Goal: Information Seeking & Learning: Learn about a topic

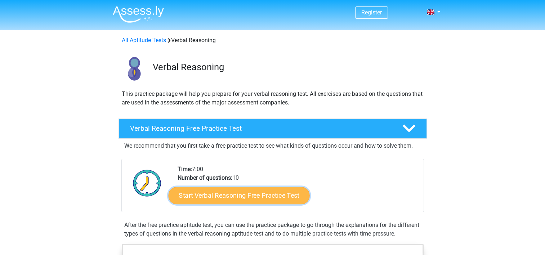
click at [202, 196] on link "Start Verbal Reasoning Free Practice Test" at bounding box center [238, 195] width 141 height 17
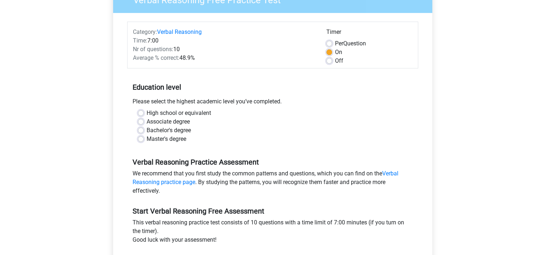
scroll to position [108, 0]
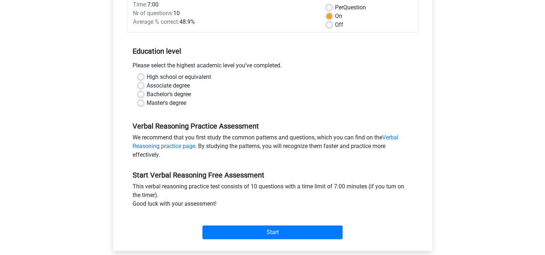
click at [147, 93] on label "Bachelor's degree" at bounding box center [169, 94] width 44 height 9
click at [139, 93] on input "Bachelor's degree" at bounding box center [141, 93] width 6 height 7
radio input "true"
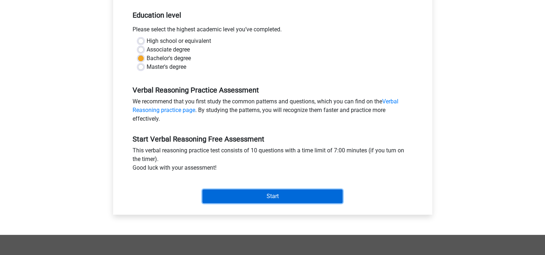
click at [233, 190] on input "Start" at bounding box center [272, 196] width 140 height 14
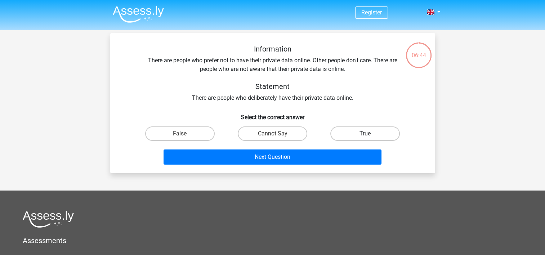
click at [351, 133] on label "True" at bounding box center [364, 133] width 69 height 14
click at [365, 134] on input "True" at bounding box center [367, 136] width 5 height 5
radio input "true"
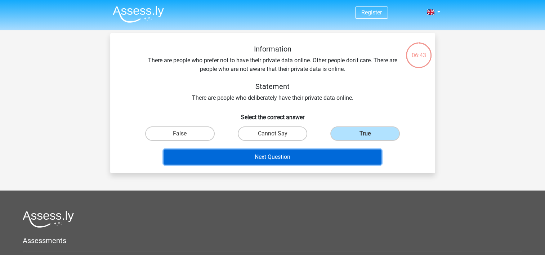
click at [295, 153] on button "Next Question" at bounding box center [272, 156] width 218 height 15
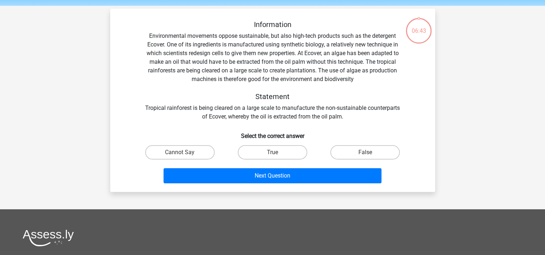
scroll to position [33, 0]
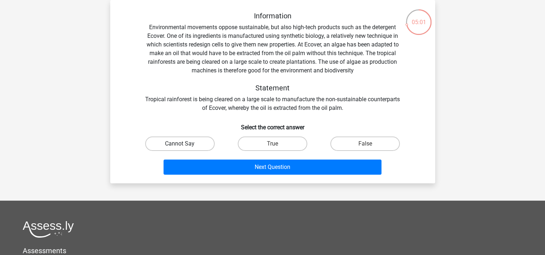
click at [202, 140] on label "Cannot Say" at bounding box center [179, 143] width 69 height 14
click at [184, 144] on input "Cannot Say" at bounding box center [182, 146] width 5 height 5
radio input "true"
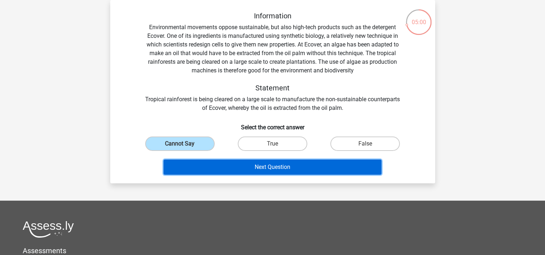
click at [272, 172] on button "Next Question" at bounding box center [272, 167] width 218 height 15
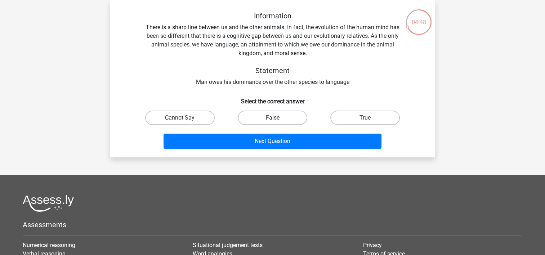
scroll to position [0, 0]
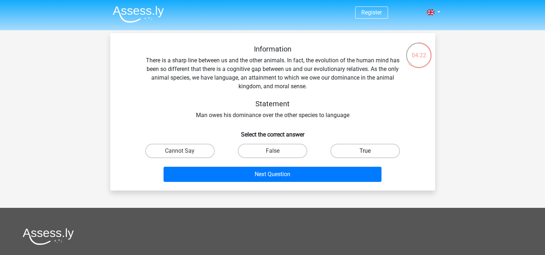
click at [350, 148] on label "True" at bounding box center [364, 151] width 69 height 14
click at [365, 151] on input "True" at bounding box center [367, 153] width 5 height 5
radio input "true"
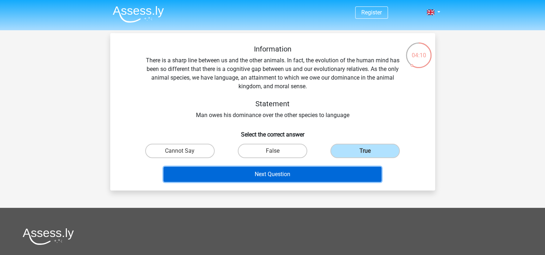
click at [255, 174] on button "Next Question" at bounding box center [272, 174] width 218 height 15
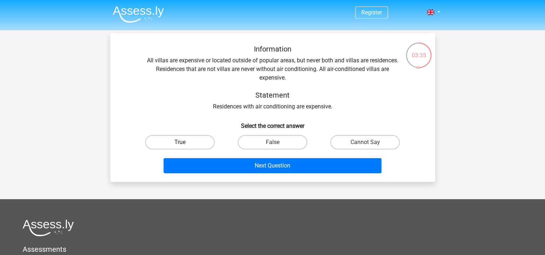
click at [164, 141] on label "True" at bounding box center [179, 142] width 69 height 14
click at [180, 142] on input "True" at bounding box center [182, 144] width 5 height 5
radio input "true"
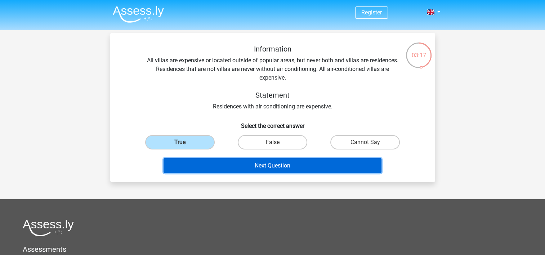
click at [246, 167] on button "Next Question" at bounding box center [272, 165] width 218 height 15
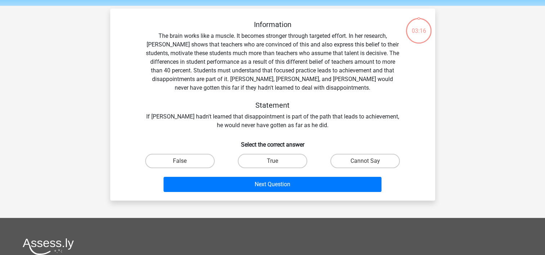
scroll to position [33, 0]
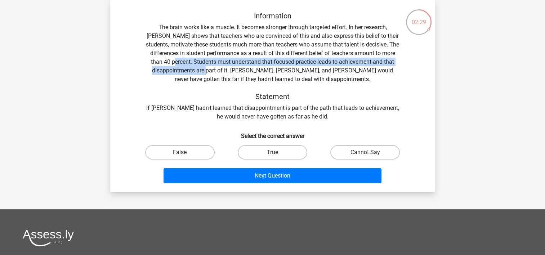
drag, startPoint x: 192, startPoint y: 61, endPoint x: 218, endPoint y: 69, distance: 26.7
click at [218, 69] on div "Information The brain works like a muscle. It becomes stronger through targeted…" at bounding box center [273, 66] width 302 height 109
click at [268, 148] on label "True" at bounding box center [272, 152] width 69 height 14
click at [272, 152] on input "True" at bounding box center [274, 154] width 5 height 5
radio input "true"
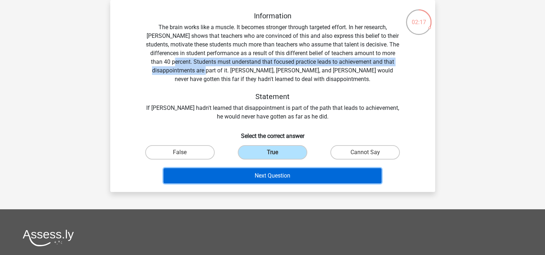
click at [263, 180] on button "Next Question" at bounding box center [272, 175] width 218 height 15
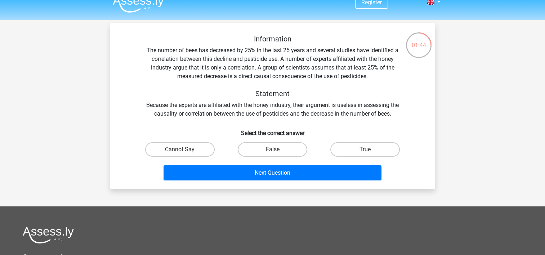
scroll to position [0, 0]
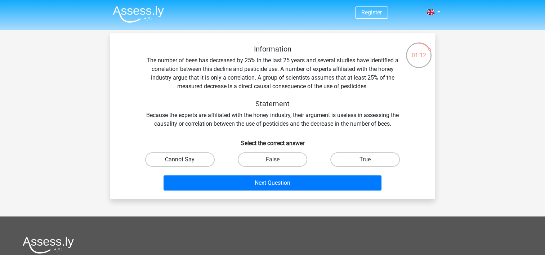
click at [185, 161] on label "Cannot Say" at bounding box center [179, 159] width 69 height 14
click at [184, 161] on input "Cannot Say" at bounding box center [182, 162] width 5 height 5
radio input "true"
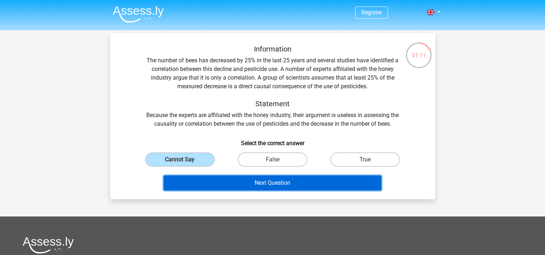
click at [237, 180] on button "Next Question" at bounding box center [272, 182] width 218 height 15
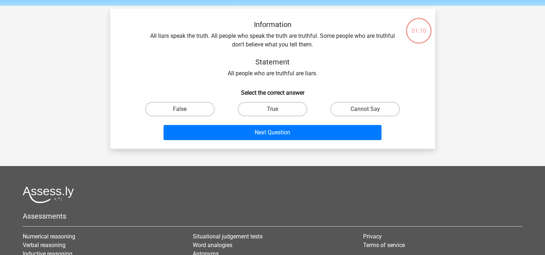
scroll to position [33, 0]
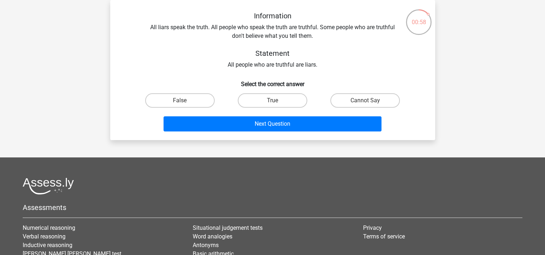
click at [180, 100] on input "False" at bounding box center [182, 102] width 5 height 5
radio input "true"
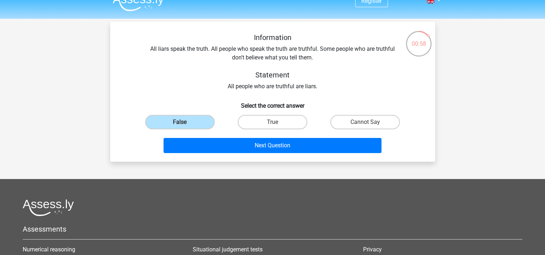
scroll to position [0, 0]
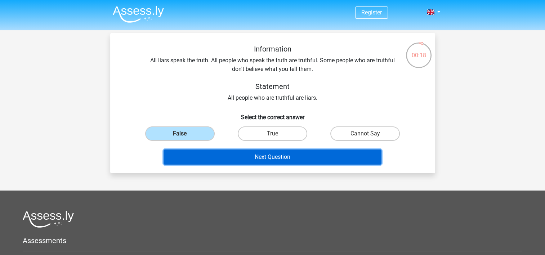
click at [267, 156] on button "Next Question" at bounding box center [272, 156] width 218 height 15
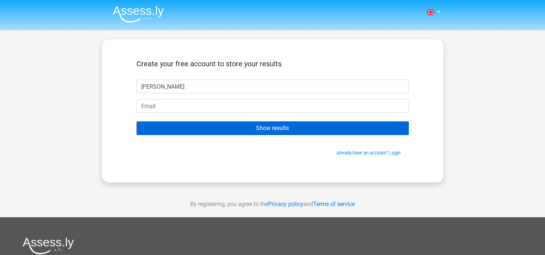
type input "[PERSON_NAME]"
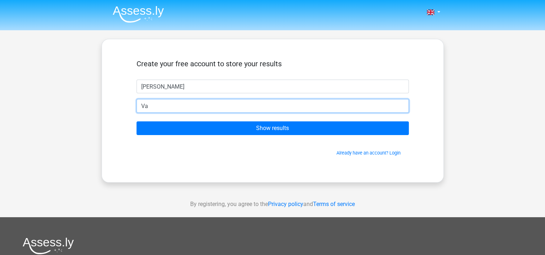
type input "V"
type input "[EMAIL_ADDRESS][DOMAIN_NAME]"
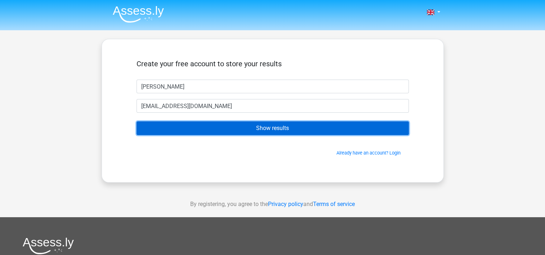
click at [205, 127] on input "Show results" at bounding box center [272, 128] width 272 height 14
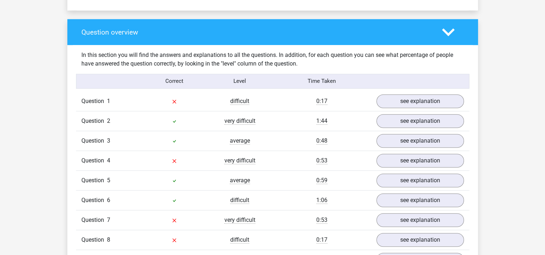
scroll to position [527, 0]
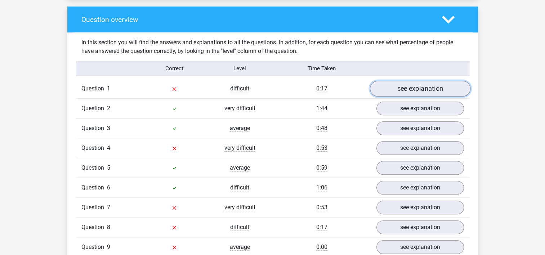
click at [395, 89] on link "see explanation" at bounding box center [419, 89] width 100 height 16
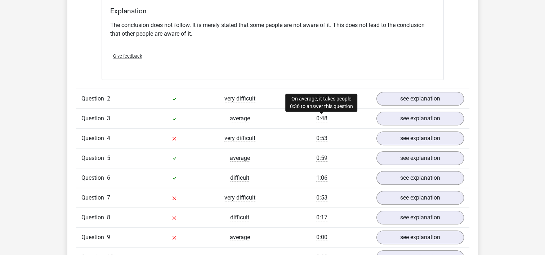
scroll to position [743, 0]
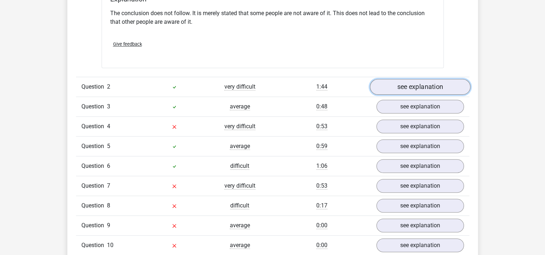
click at [384, 88] on link "see explanation" at bounding box center [419, 87] width 100 height 16
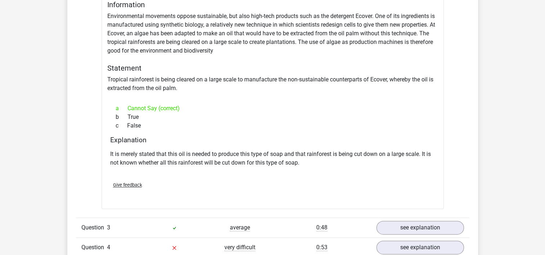
scroll to position [923, 0]
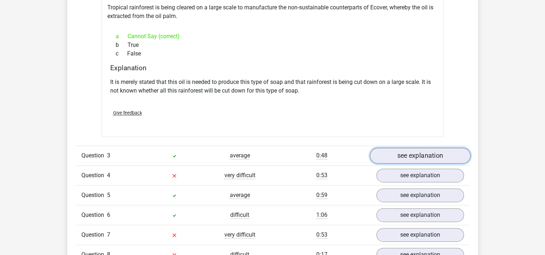
click at [407, 151] on link "see explanation" at bounding box center [419, 156] width 100 height 16
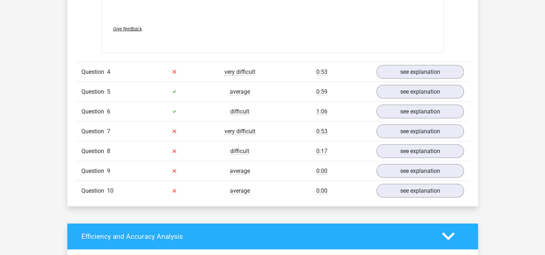
scroll to position [1427, 0]
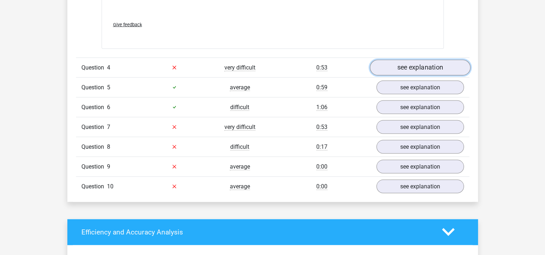
click at [410, 66] on link "see explanation" at bounding box center [419, 68] width 100 height 16
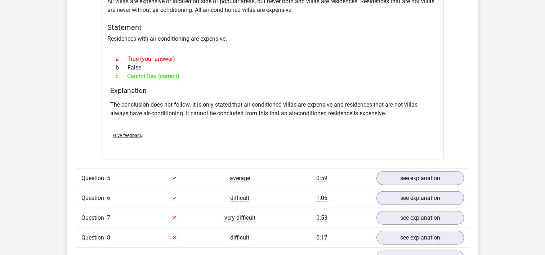
scroll to position [1571, 0]
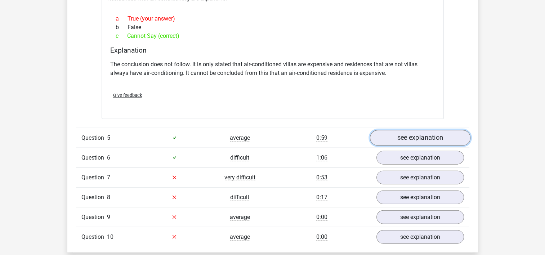
click at [402, 138] on link "see explanation" at bounding box center [419, 138] width 100 height 16
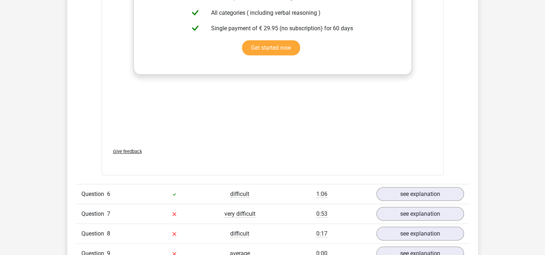
scroll to position [2040, 0]
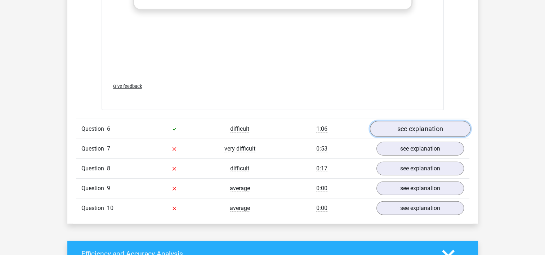
click at [404, 121] on link "see explanation" at bounding box center [419, 129] width 100 height 16
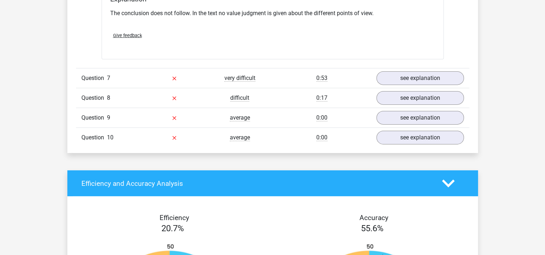
scroll to position [2328, 0]
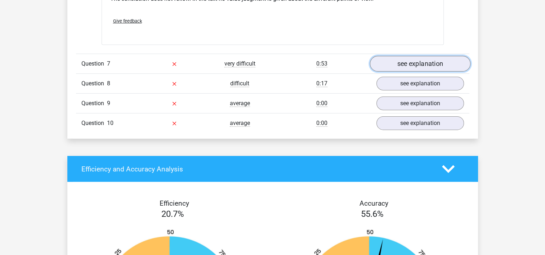
click at [398, 56] on link "see explanation" at bounding box center [419, 64] width 100 height 16
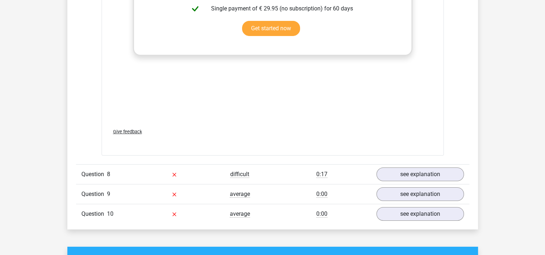
scroll to position [2724, 0]
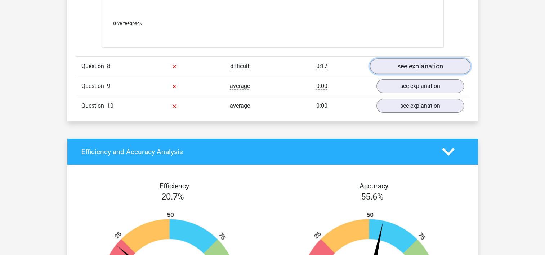
drag, startPoint x: 403, startPoint y: 52, endPoint x: 398, endPoint y: 53, distance: 5.2
click at [403, 59] on link "see explanation" at bounding box center [419, 67] width 100 height 16
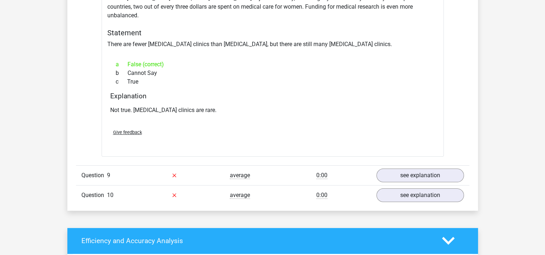
scroll to position [2868, 0]
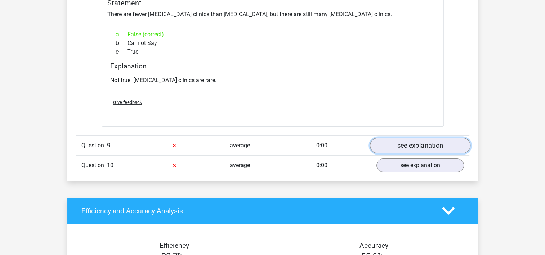
click at [423, 138] on link "see explanation" at bounding box center [419, 146] width 100 height 16
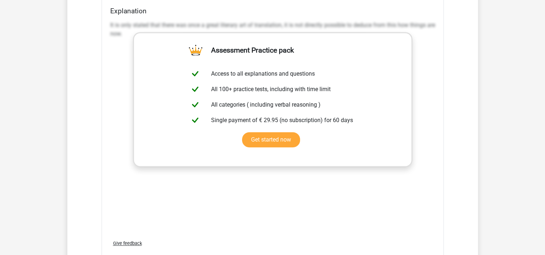
scroll to position [3228, 0]
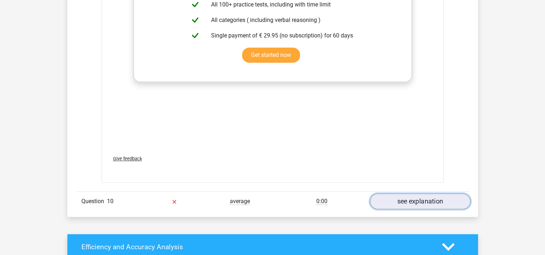
drag, startPoint x: 398, startPoint y: 180, endPoint x: 390, endPoint y: 177, distance: 8.7
click at [398, 193] on link "see explanation" at bounding box center [419, 201] width 100 height 16
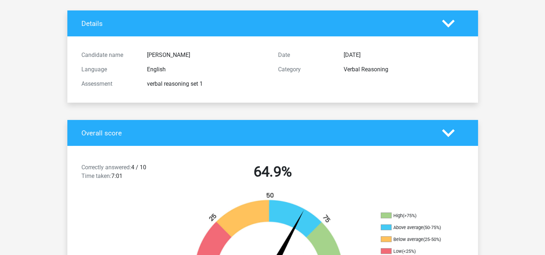
scroll to position [0, 0]
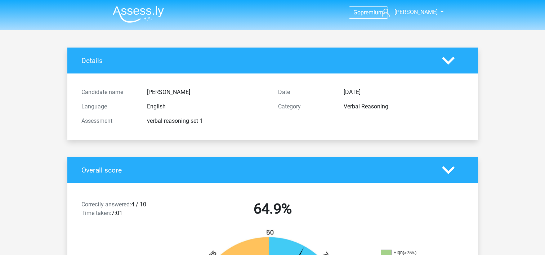
click at [443, 58] on polygon at bounding box center [448, 61] width 13 height 8
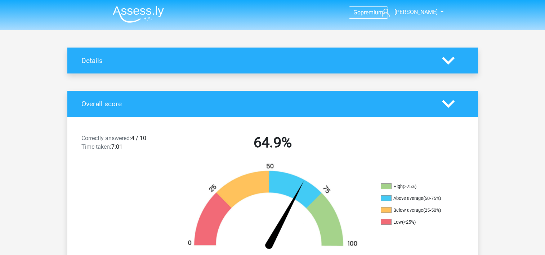
click at [445, 106] on icon at bounding box center [448, 104] width 13 height 13
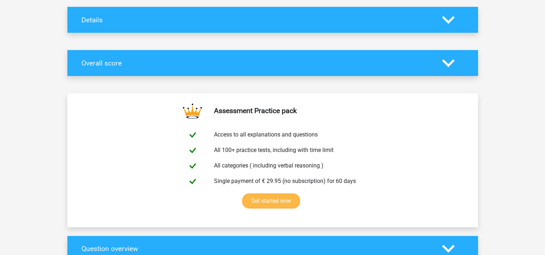
scroll to position [72, 0]
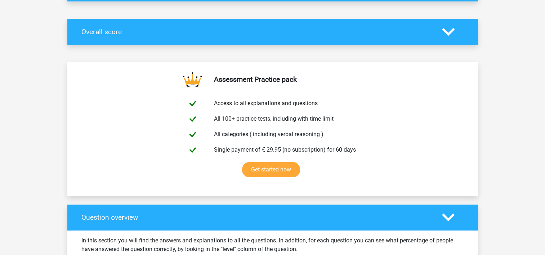
click at [445, 35] on icon at bounding box center [448, 32] width 13 height 13
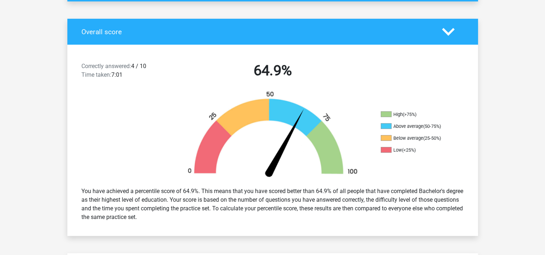
click at [445, 35] on icon at bounding box center [448, 32] width 13 height 13
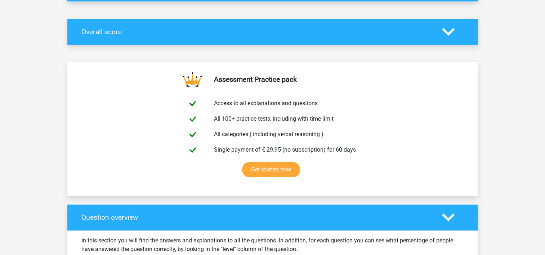
click at [441, 220] on div at bounding box center [452, 217] width 33 height 13
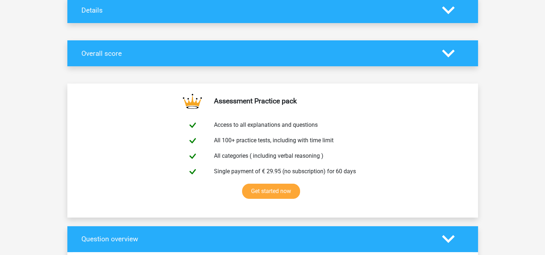
scroll to position [0, 0]
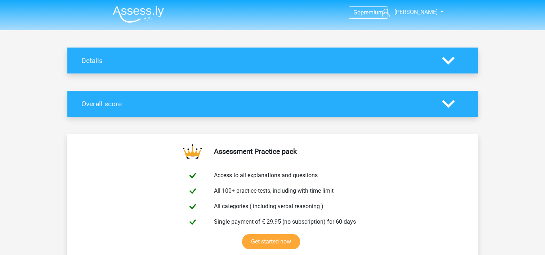
click at [449, 101] on icon at bounding box center [448, 104] width 13 height 13
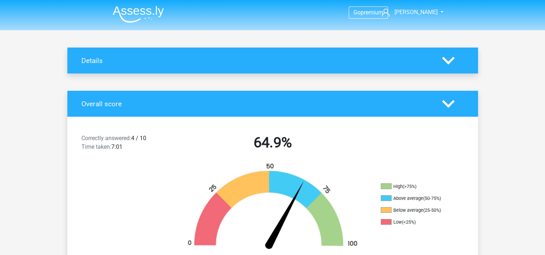
click at [449, 101] on icon at bounding box center [448, 104] width 13 height 13
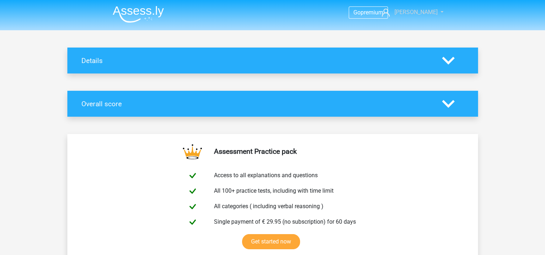
click at [414, 9] on span "[PERSON_NAME]" at bounding box center [415, 12] width 43 height 7
